Goal: Task Accomplishment & Management: Use online tool/utility

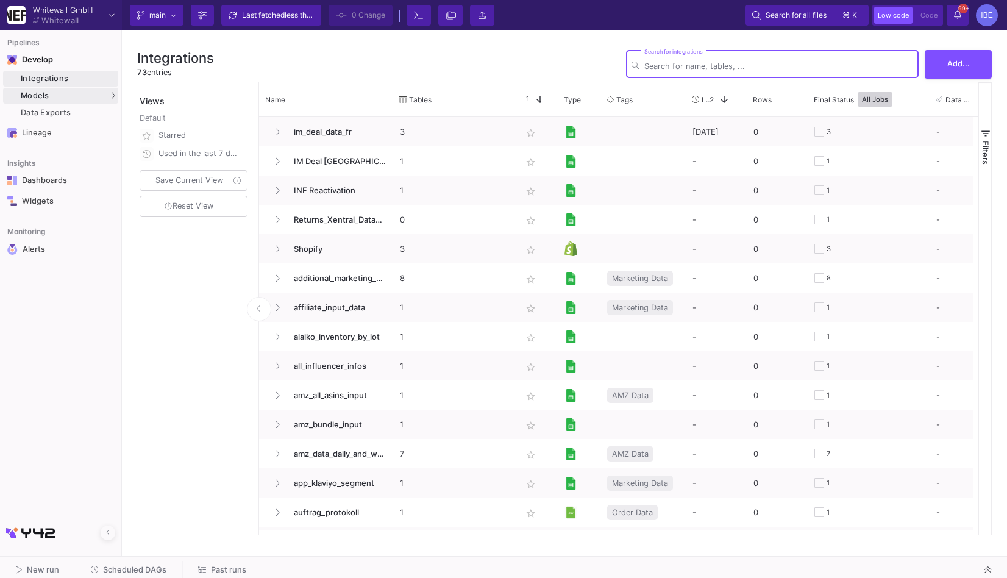
click at [99, 95] on div "Models" at bounding box center [60, 96] width 115 height 16
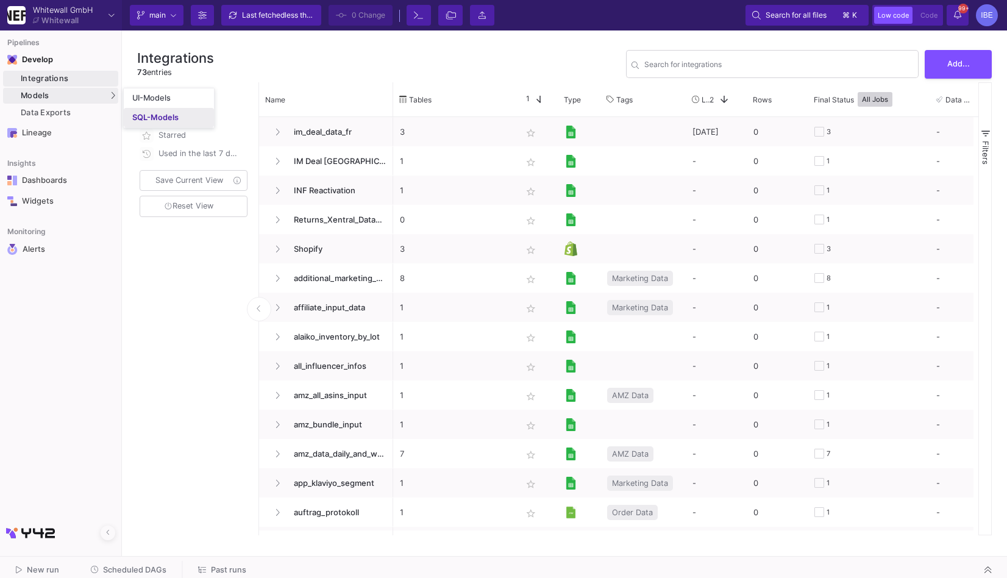
click at [132, 112] on link "SQL-Models" at bounding box center [169, 118] width 90 height 20
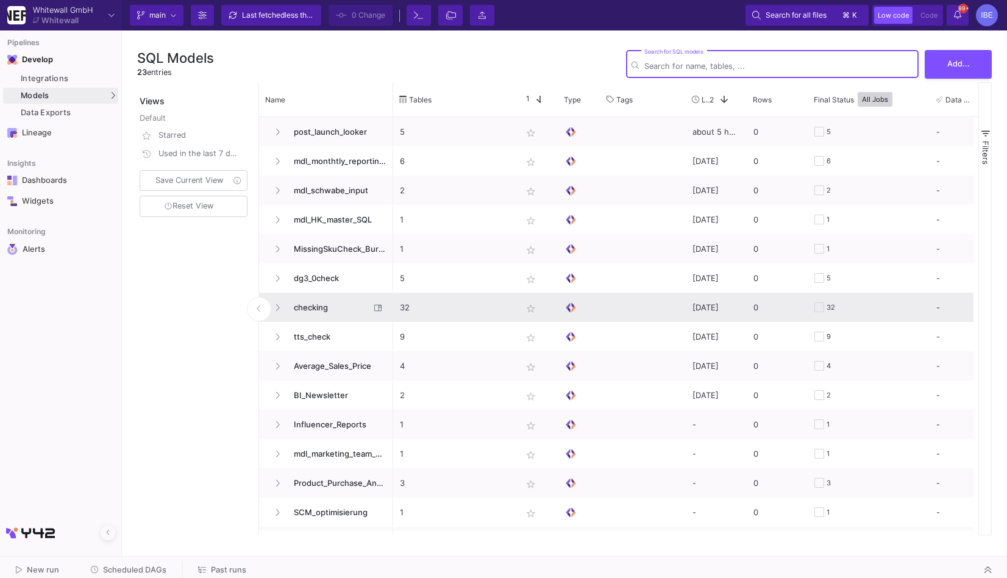
click at [307, 310] on span "checking" at bounding box center [329, 307] width 84 height 29
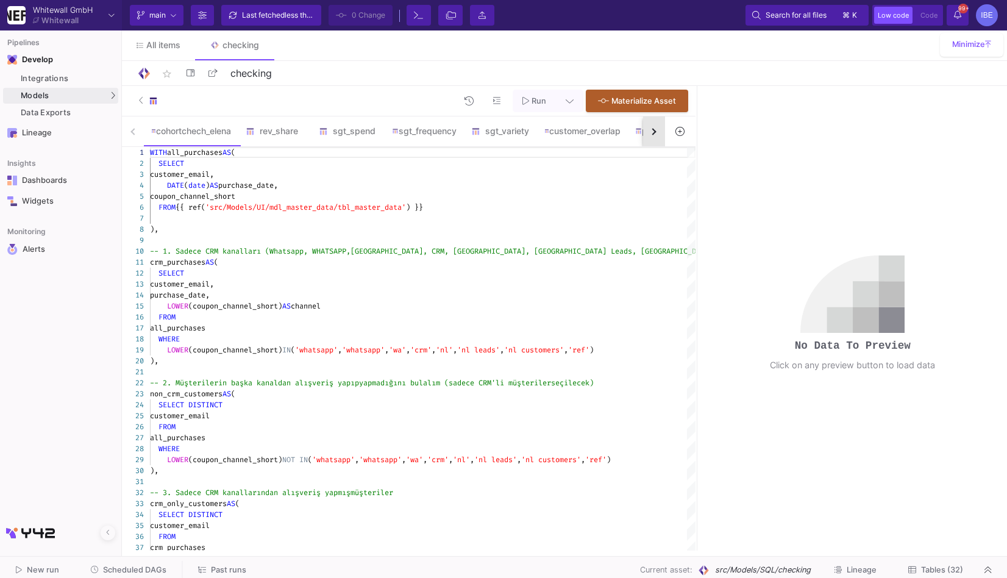
click at [647, 129] on button "button" at bounding box center [654, 131] width 22 height 30
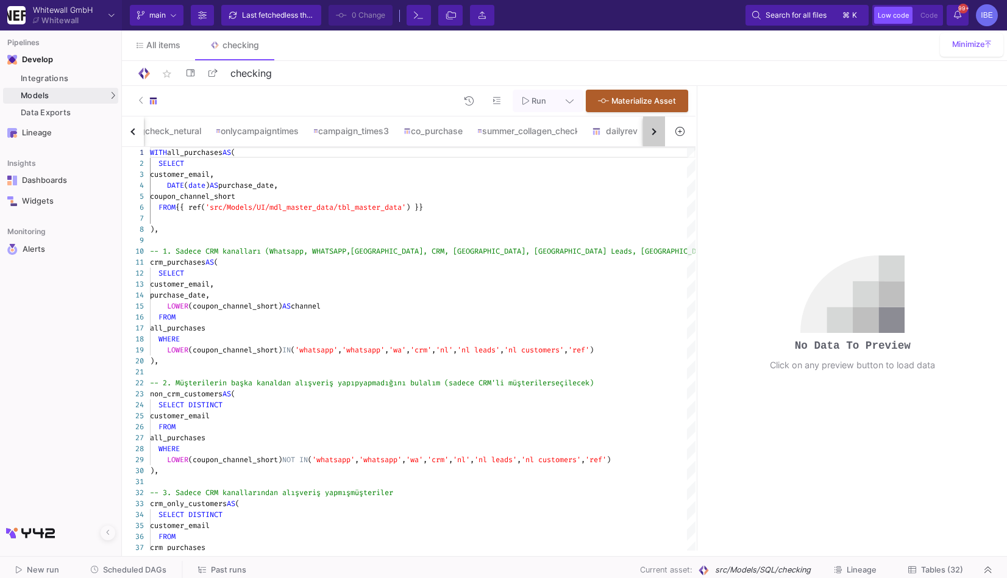
click at [647, 129] on button "button" at bounding box center [654, 131] width 22 height 30
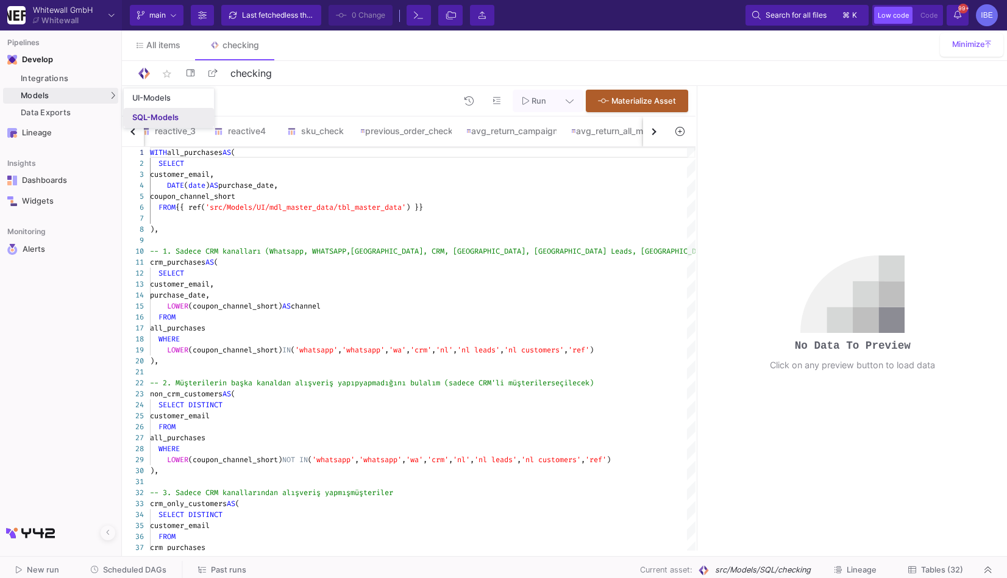
click at [140, 121] on div "SQL-Models" at bounding box center [155, 118] width 46 height 10
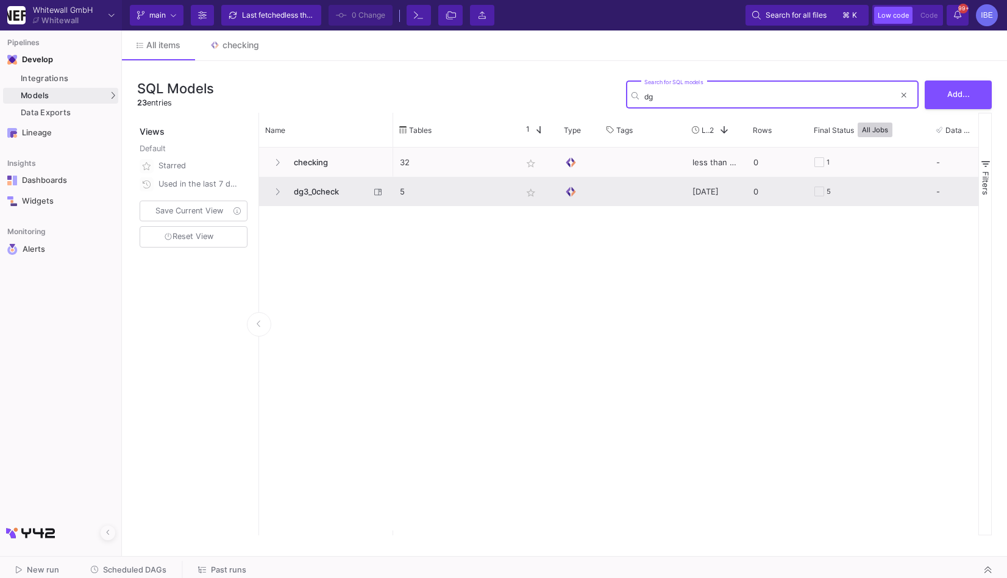
type input "dg"
click at [305, 192] on span "dg3_0check" at bounding box center [329, 191] width 84 height 29
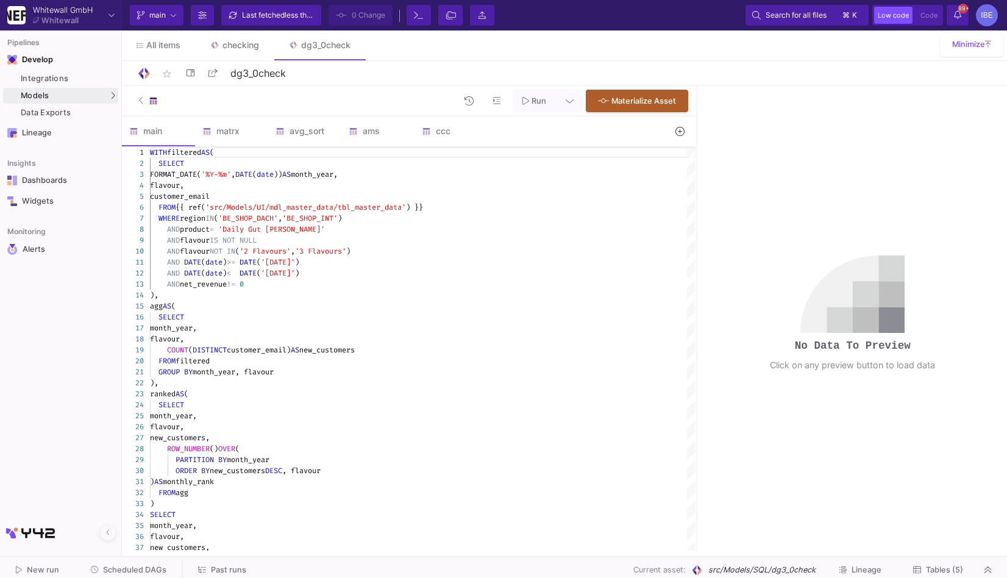
click at [676, 134] on icon at bounding box center [679, 131] width 9 height 9
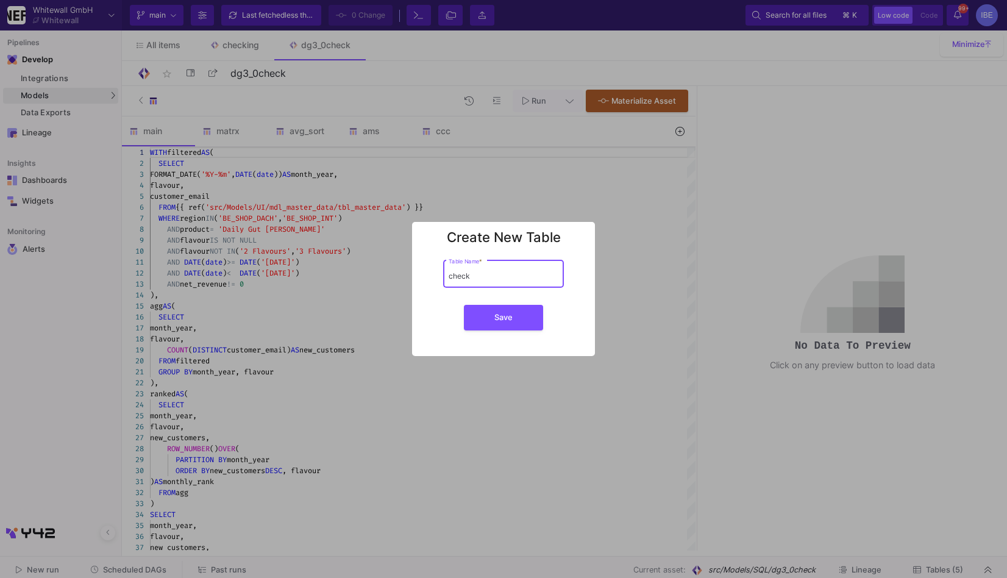
type input "check"
click at [464, 305] on button "Save" at bounding box center [503, 318] width 79 height 26
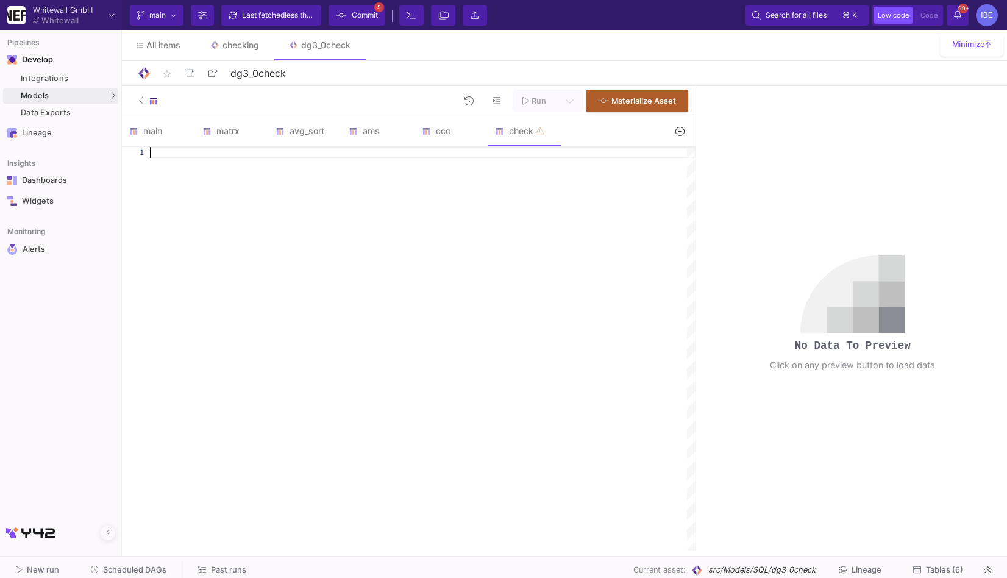
click at [487, 227] on div at bounding box center [423, 349] width 546 height 404
paste textarea "WHERE order_type IN ('permanent','launched') GROUP BY order_type ORDER BY order…"
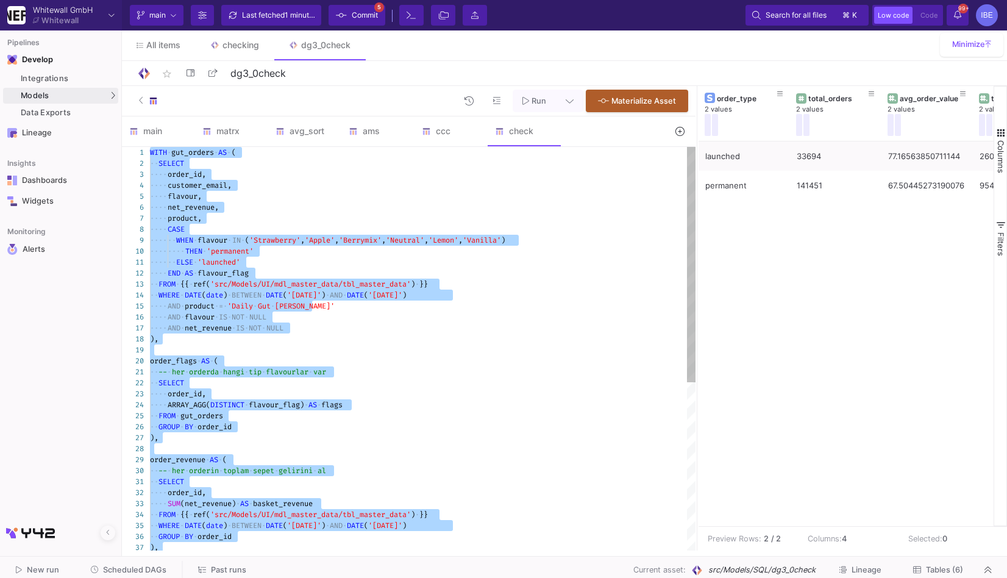
click at [283, 324] on span "NULL" at bounding box center [274, 328] width 17 height 10
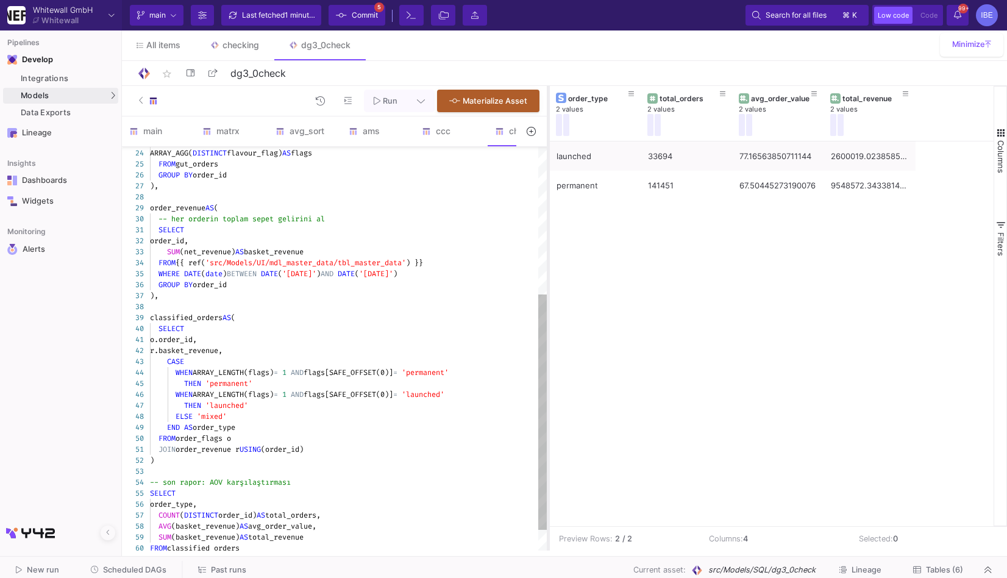
drag, startPoint x: 696, startPoint y: 230, endPoint x: 543, endPoint y: 249, distance: 154.3
click at [547, 251] on div at bounding box center [548, 318] width 3 height 465
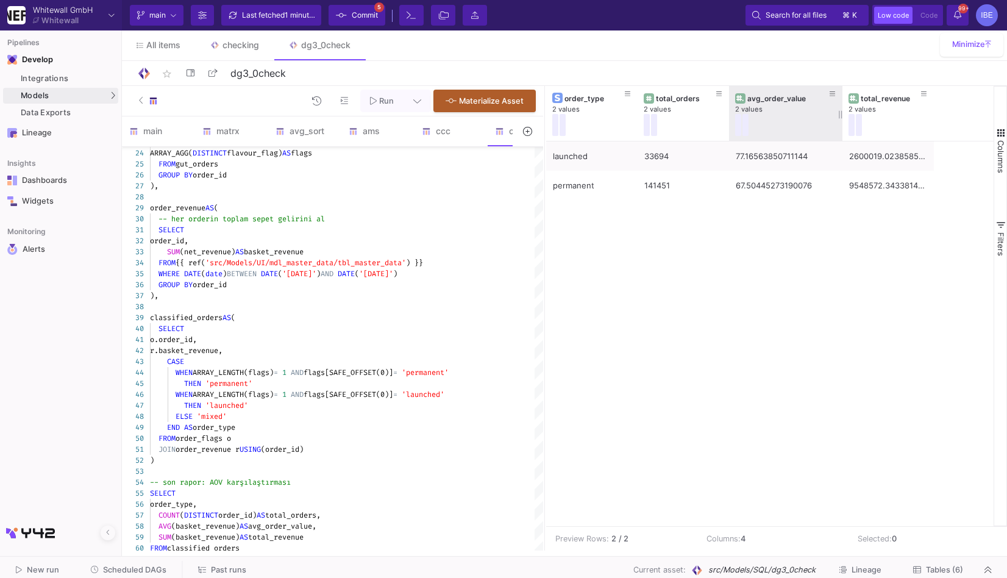
drag, startPoint x: 818, startPoint y: 107, endPoint x: 834, endPoint y: 124, distance: 23.3
click at [840, 124] on div at bounding box center [842, 113] width 5 height 55
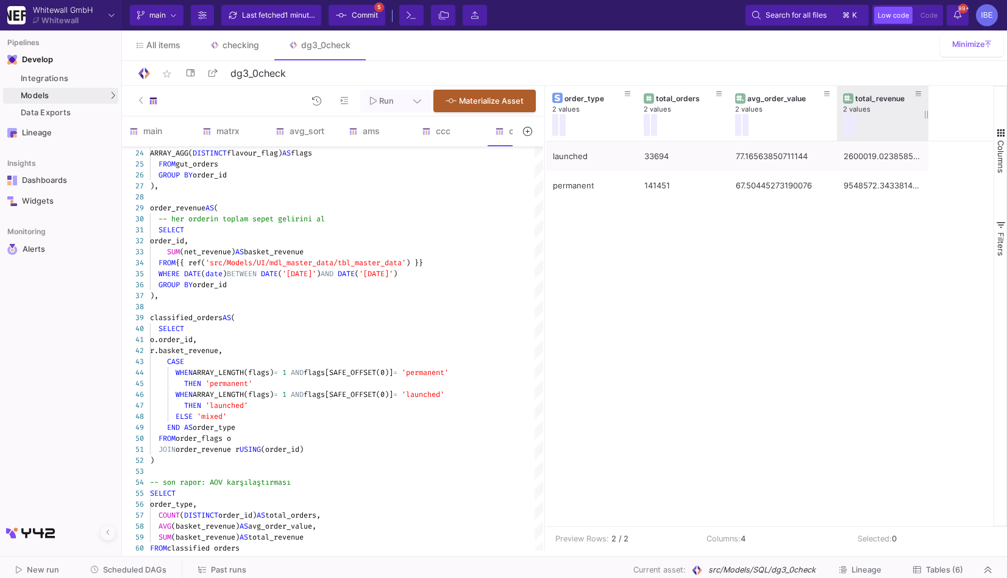
drag, startPoint x: 927, startPoint y: 113, endPoint x: 945, endPoint y: 113, distance: 18.3
click at [931, 113] on div at bounding box center [928, 113] width 5 height 55
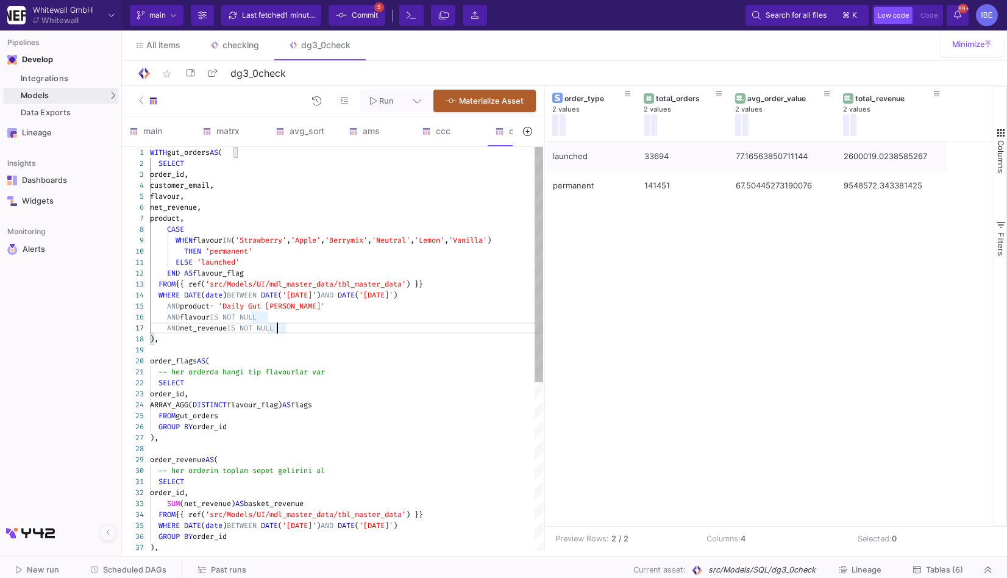
click at [274, 327] on span "NULL" at bounding box center [265, 328] width 17 height 10
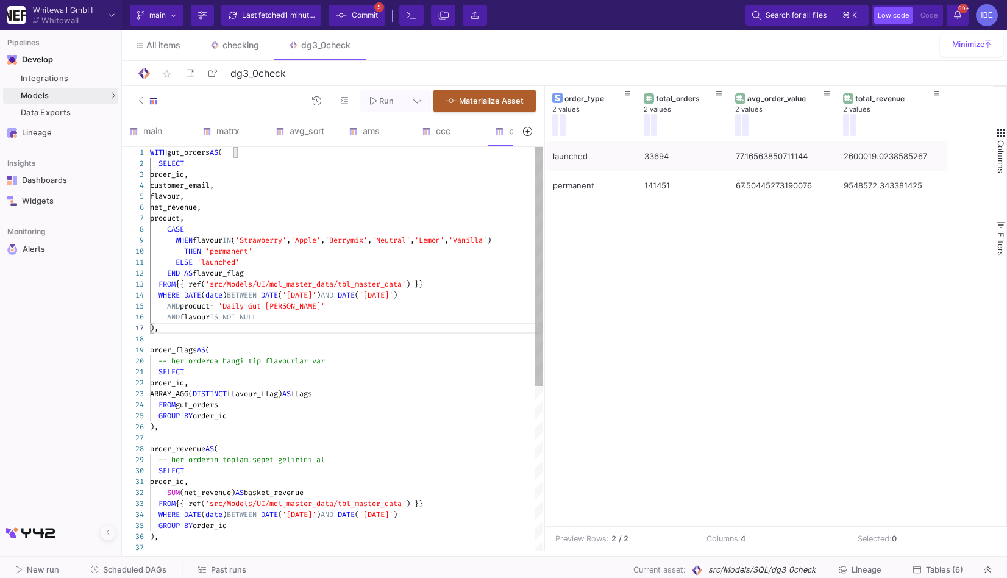
click at [280, 326] on div ")," at bounding box center [346, 327] width 393 height 11
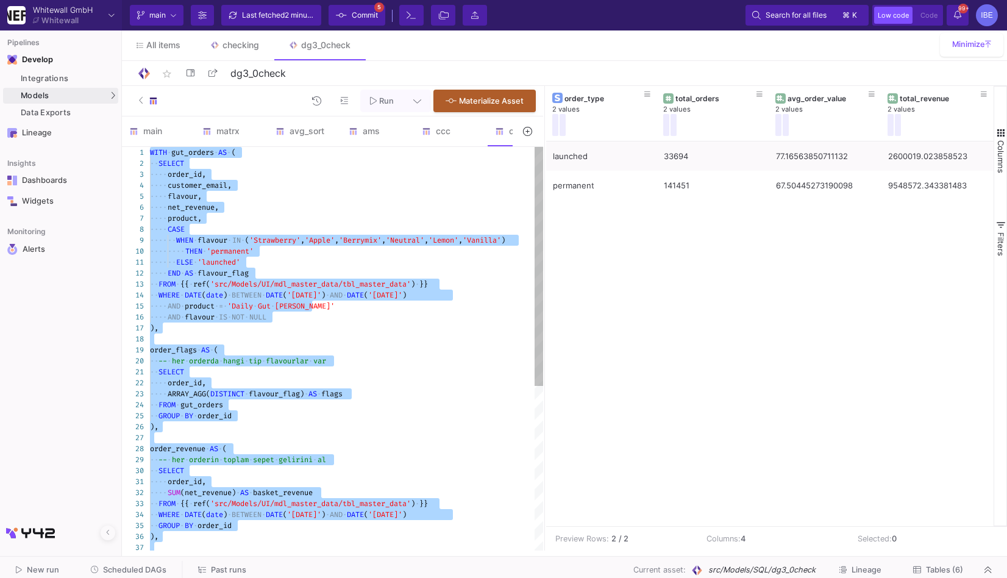
click at [264, 318] on span "NULL" at bounding box center [257, 317] width 17 height 10
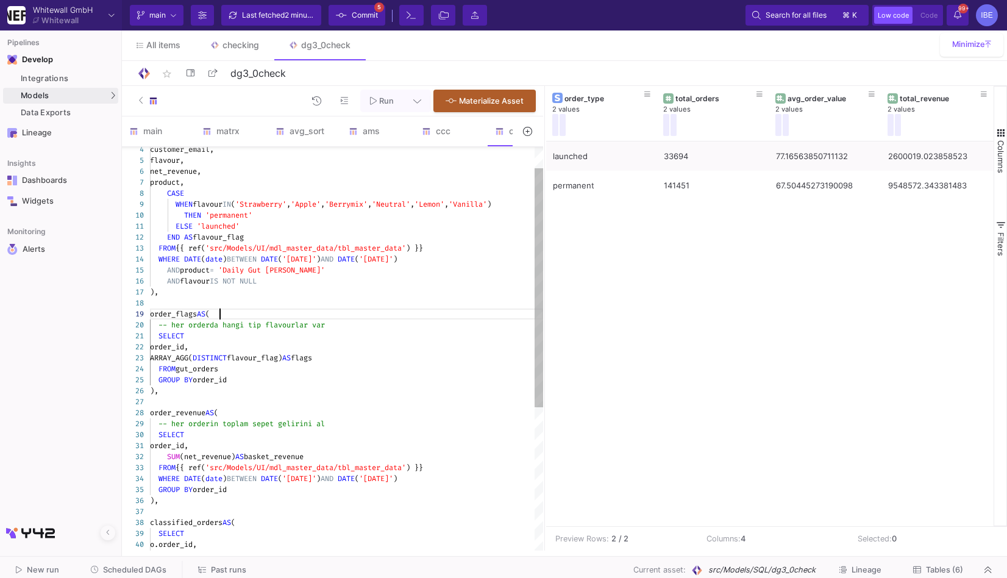
click at [268, 314] on div "order_flags AS (" at bounding box center [346, 313] width 393 height 11
click at [461, 246] on div "FROM {{ ref( 'src/Models/UI/mdl_master_data/tbl_master_data' ) }}" at bounding box center [346, 248] width 393 height 11
type textarea "WITH gut_orders AS ( SELECT order_id, customer_email, flavour, net_revenue, pro…"
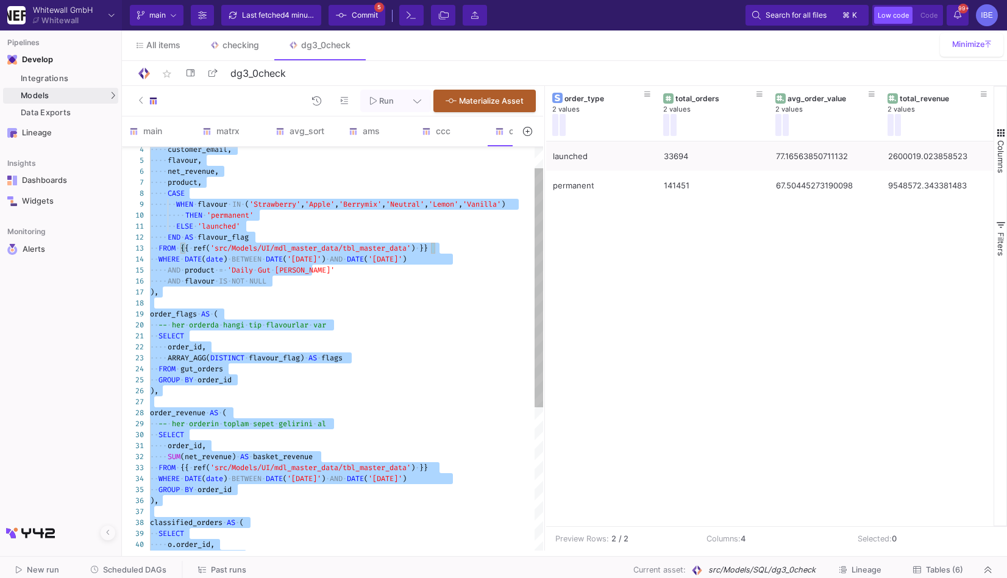
scroll to position [0, 0]
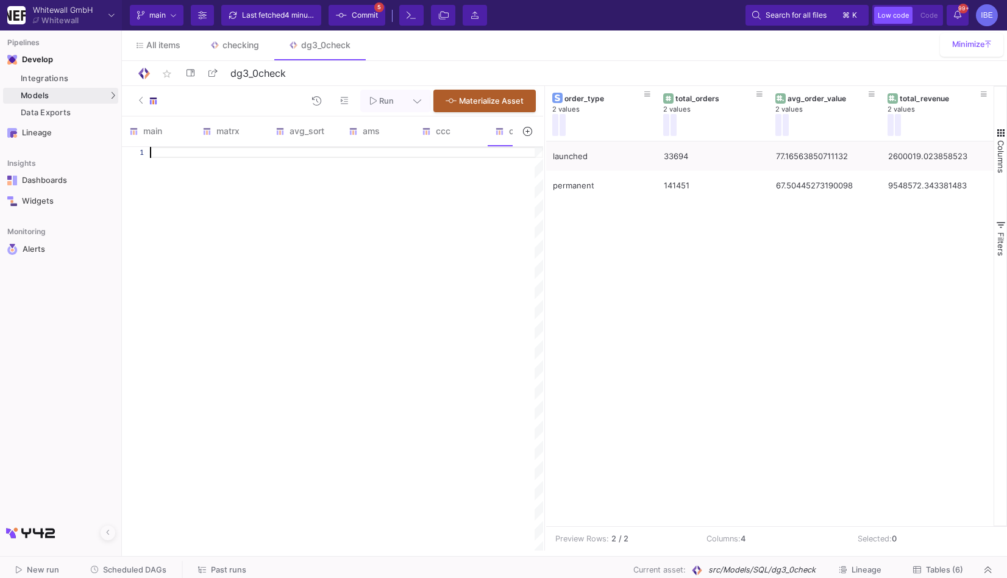
paste textarea "COUNT(DISTINCT order_id) AS total_orders, ROUND(AVG(basket_revenue),2) AS avg_o…"
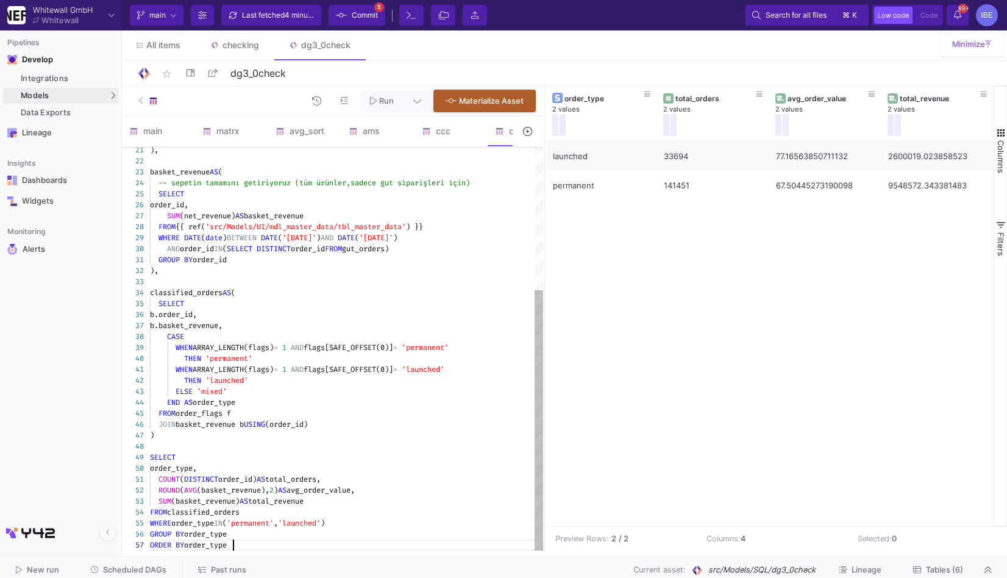
type textarea "WITH gut_orders AS ( SELECT order_id, CASE WHEN flavour IN ('Strawberry','Apple…"
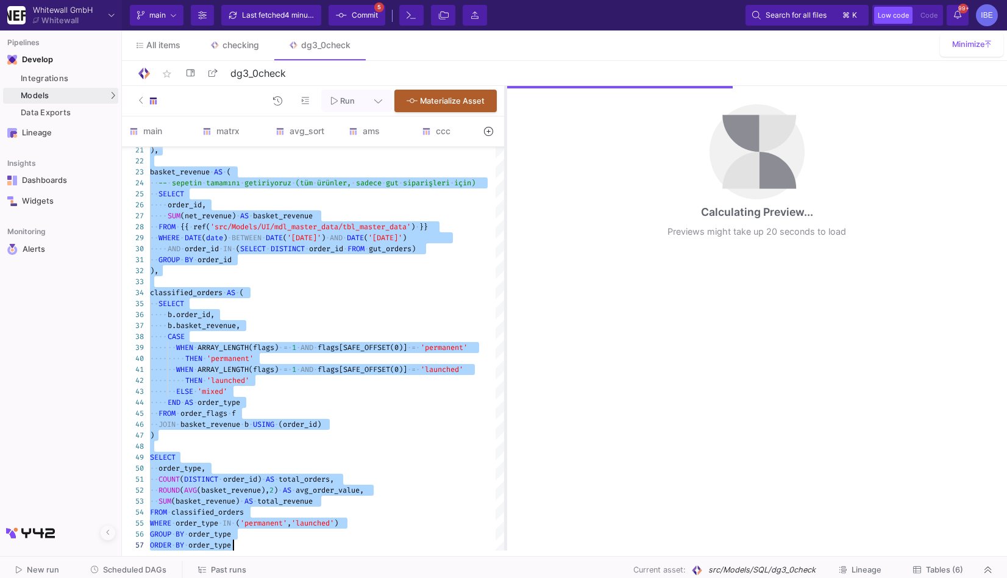
drag, startPoint x: 544, startPoint y: 221, endPoint x: 482, endPoint y: 226, distance: 62.4
click at [504, 226] on div at bounding box center [505, 318] width 3 height 465
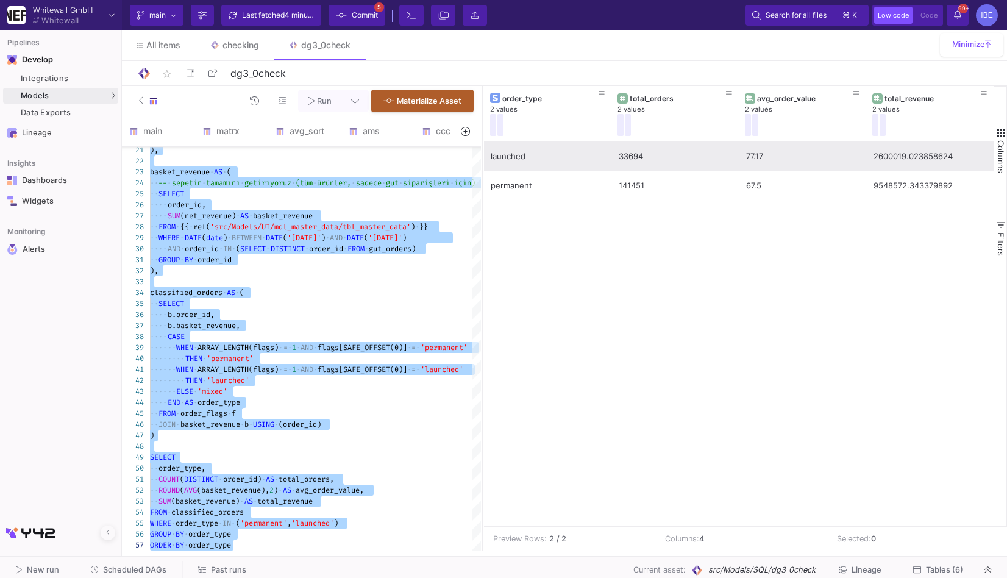
click at [766, 161] on div "77.17" at bounding box center [803, 156] width 114 height 29
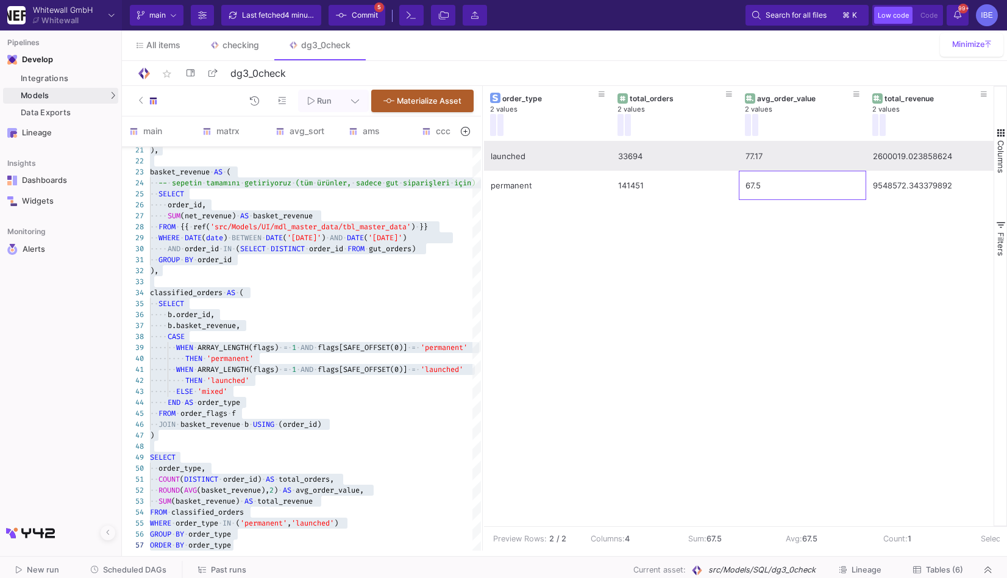
click at [776, 151] on div "77.17" at bounding box center [803, 156] width 114 height 29
